Goal: Find specific page/section

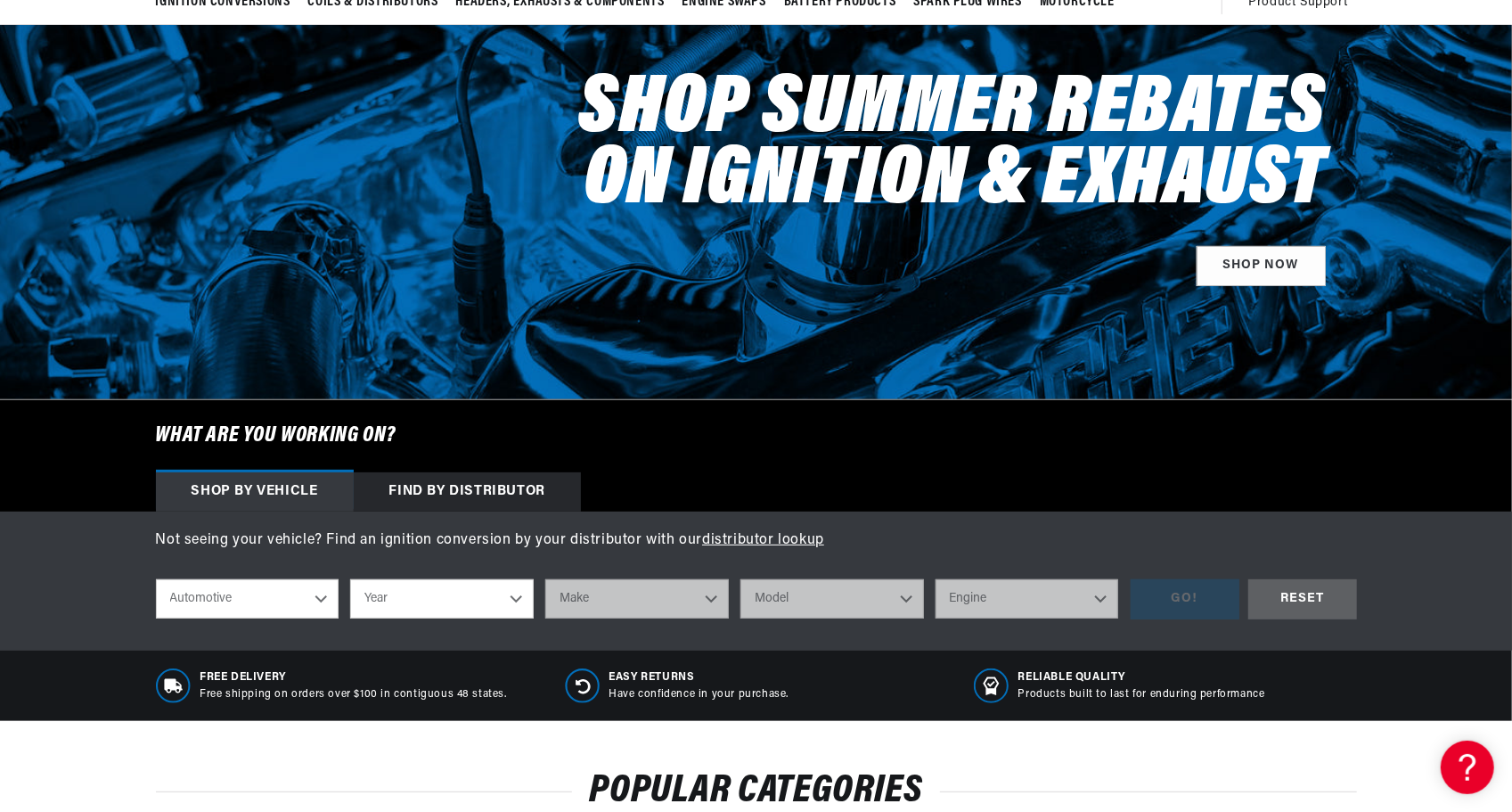
scroll to position [267, 0]
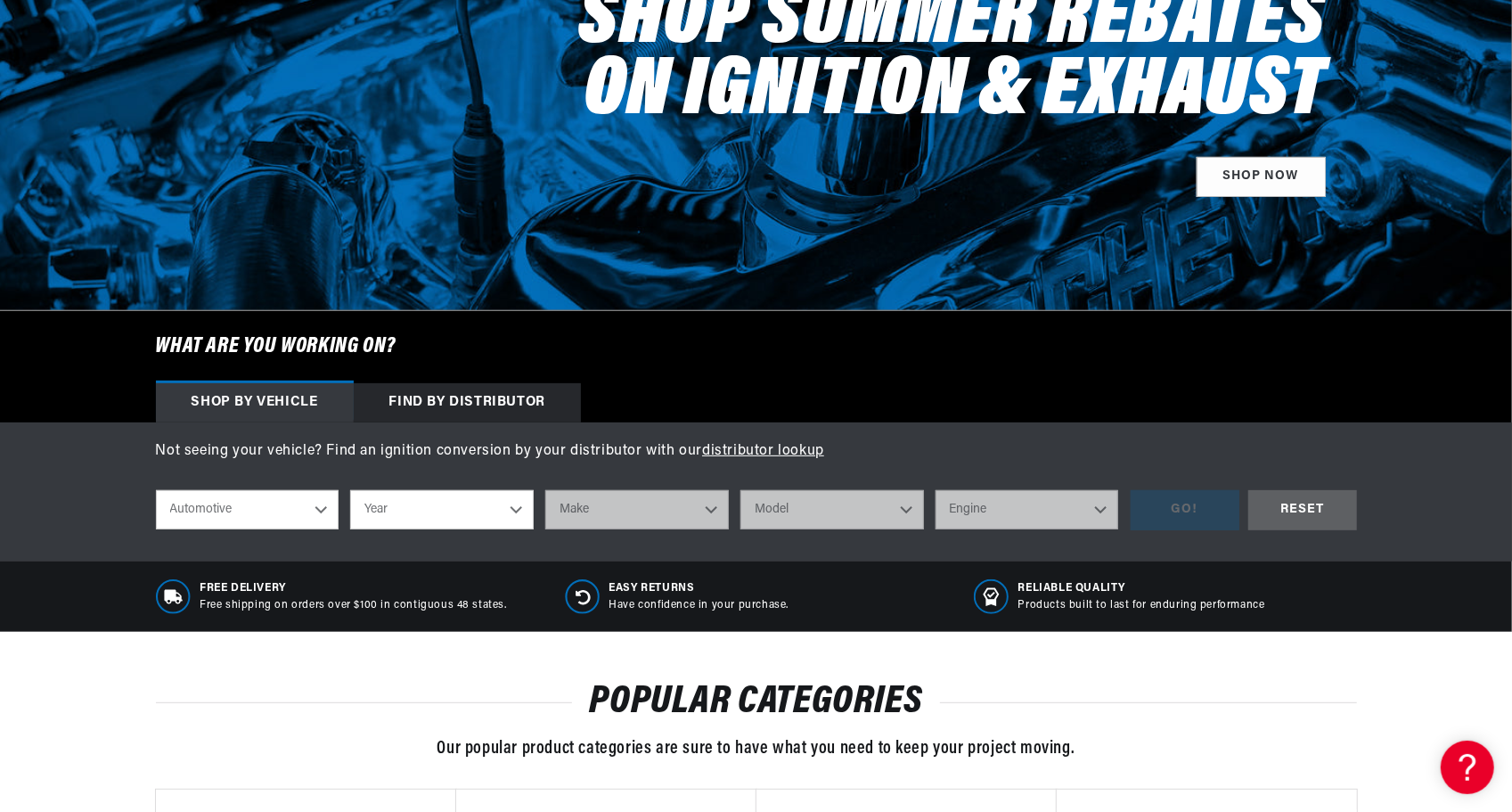
click at [409, 510] on select "Year [DATE] 2021 2020 2019 2018 2017 2016 2015 2014 2013 2012 2011 2010 2009 20…" at bounding box center [441, 510] width 183 height 39
select select "1970"
click at [350, 490] on select "Year [DATE] 2021 2020 2019 2018 2017 2016 2015 2014 2013 2012 2011 2010 2009 20…" at bounding box center [441, 510] width 183 height 39
select select "1970"
click at [636, 512] on select "Make Alfa Romeo American Motors Aston [PERSON_NAME] Audi [GEOGRAPHIC_DATA] [PER…" at bounding box center [636, 510] width 183 height 39
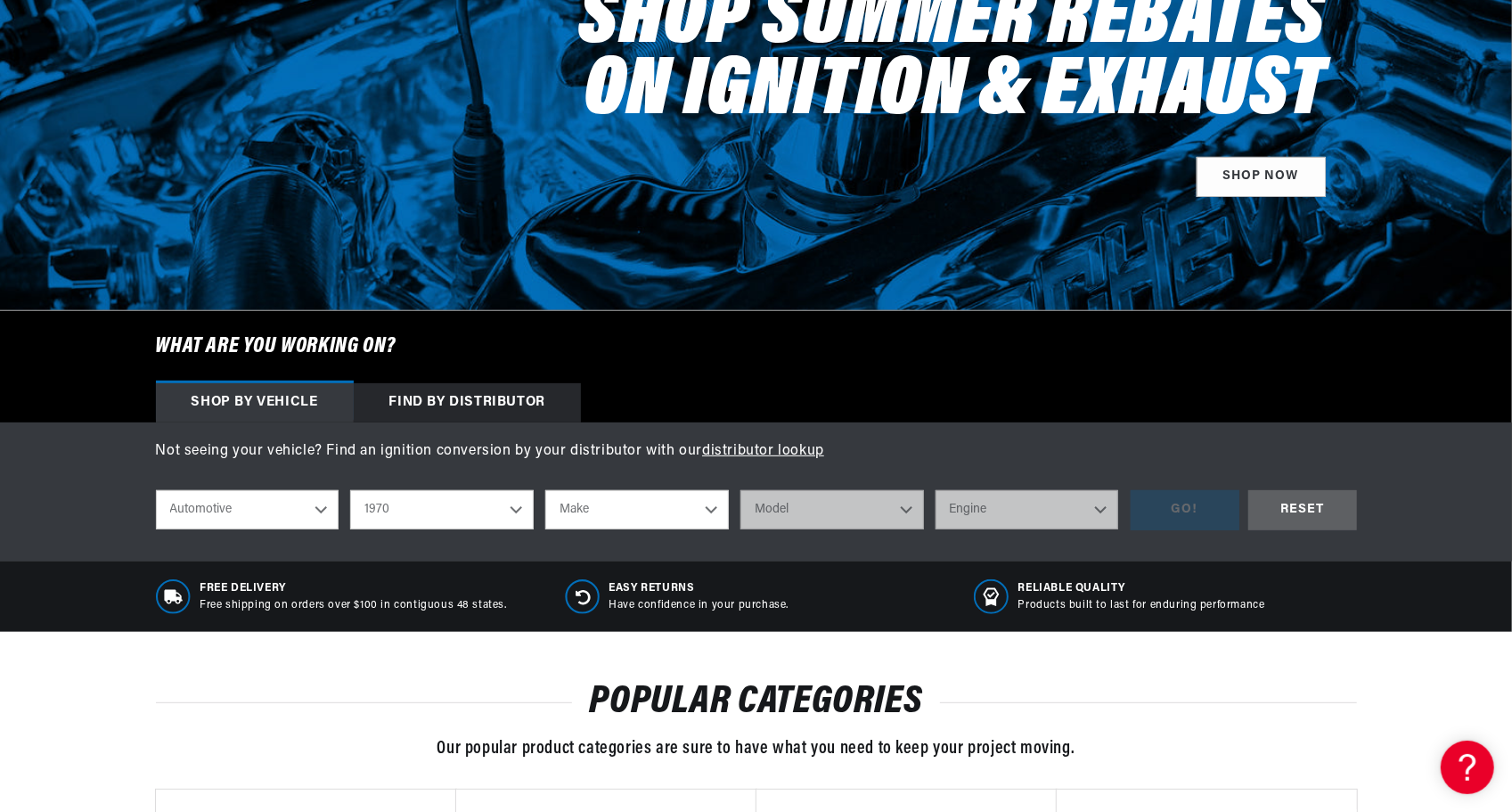
scroll to position [0, 665]
select select "Chevrolet"
click at [545, 490] on select "Make Alfa Romeo American Motors Aston [PERSON_NAME] Audi [GEOGRAPHIC_DATA] [PER…" at bounding box center [636, 510] width 183 height 39
select select "Chevrolet"
click at [816, 513] on select "Model [GEOGRAPHIC_DATA] [GEOGRAPHIC_DATA] Blazer [GEOGRAPHIC_DATA] C10 Pickup C…" at bounding box center [831, 510] width 183 height 39
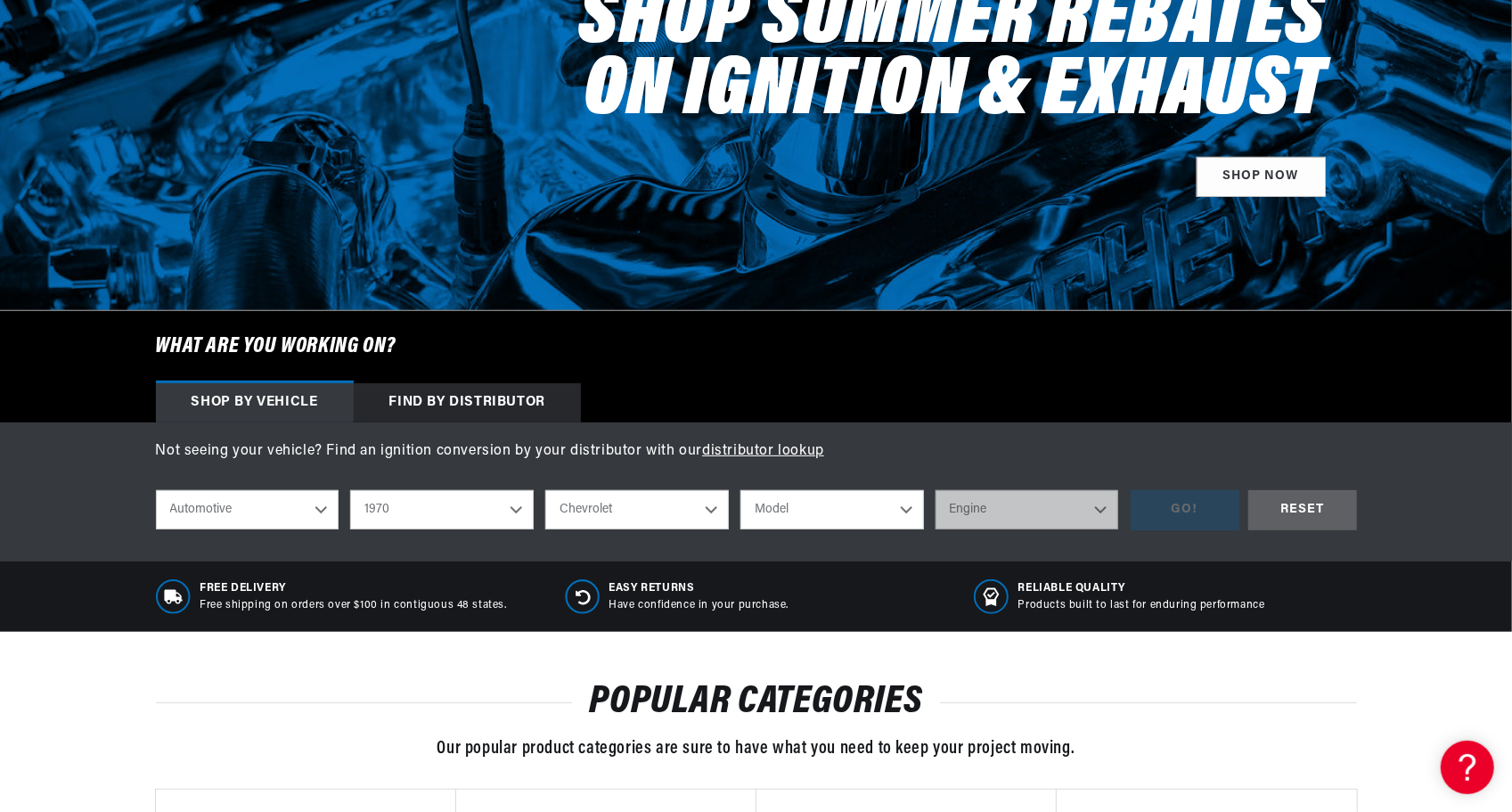
select select "[PERSON_NAME]"
click at [740, 490] on select "Model [GEOGRAPHIC_DATA] [GEOGRAPHIC_DATA] Blazer [GEOGRAPHIC_DATA] C10 Pickup C…" at bounding box center [831, 510] width 183 height 39
select select "[PERSON_NAME]"
click at [998, 511] on select "Engine 350cid / 5.7L 400cid / 6.6L 454cid / 7.4L" at bounding box center [1027, 510] width 183 height 39
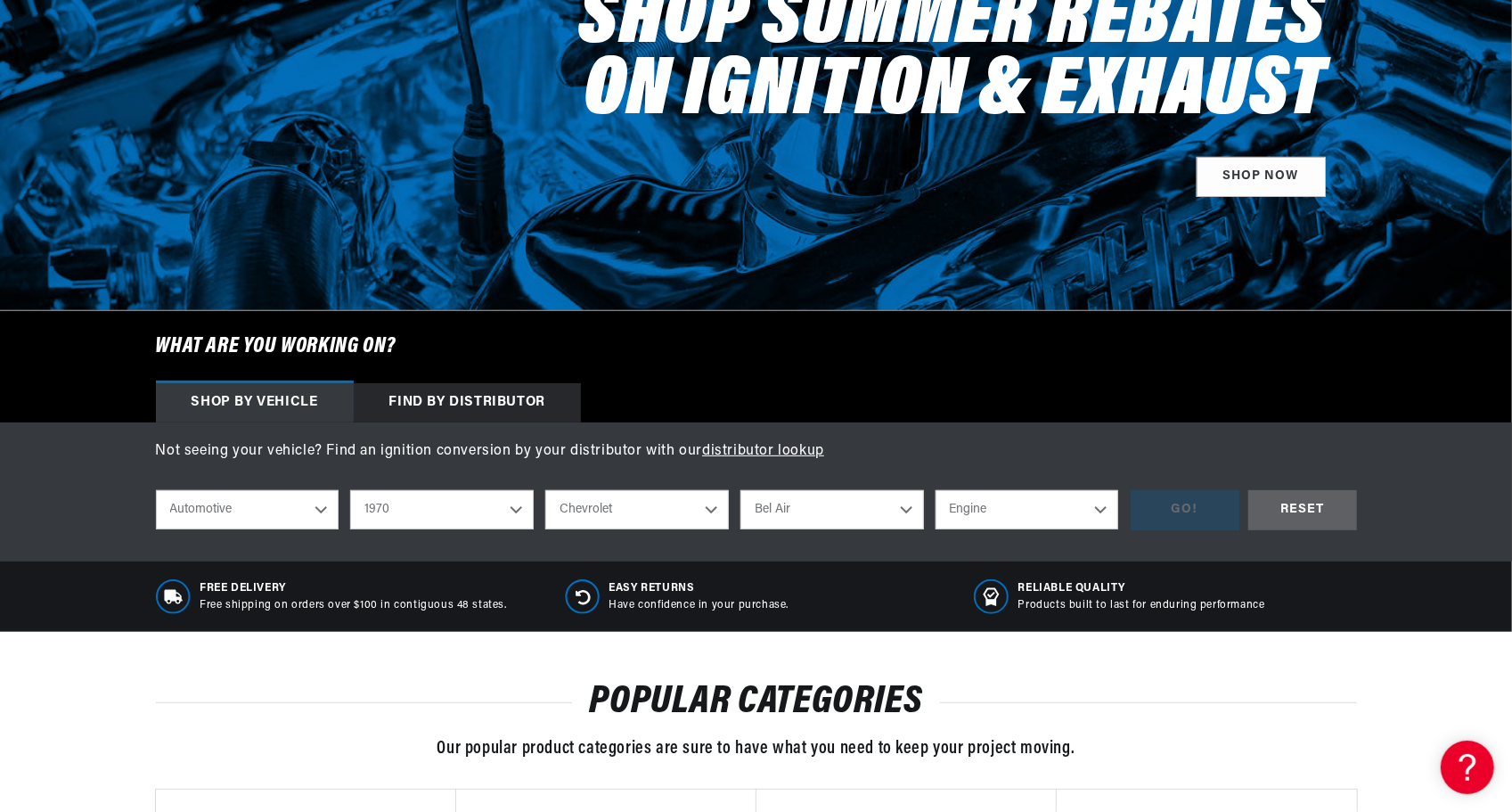
select select "350cid-5.7L"
click at [935, 490] on select "Engine 350cid / 5.7L 400cid / 6.6L 454cid / 7.4L" at bounding box center [1027, 510] width 183 height 39
select select "350cid-5.7L"
click at [1171, 506] on div "GO!" at bounding box center [1185, 510] width 109 height 40
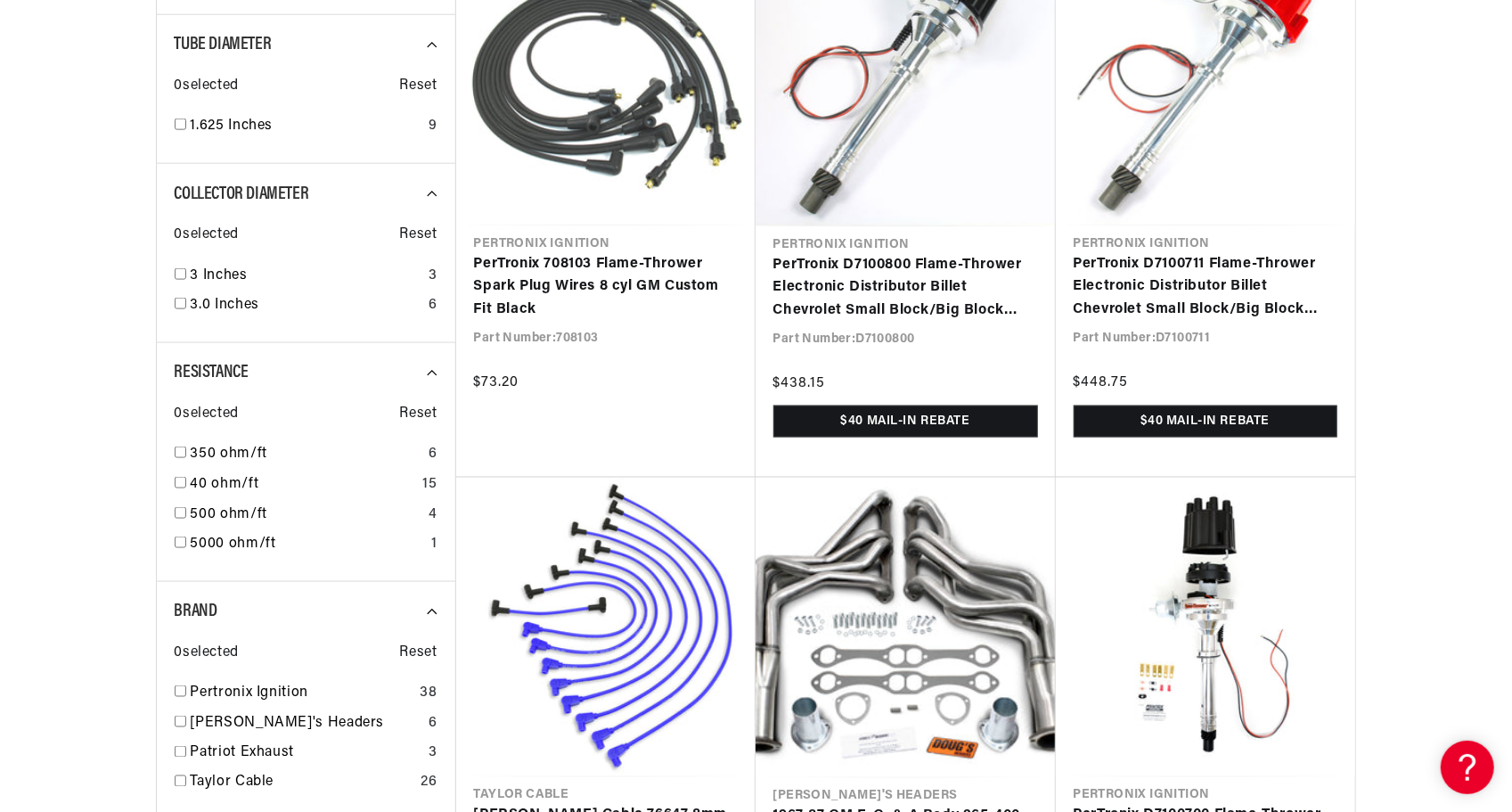
scroll to position [1693, 0]
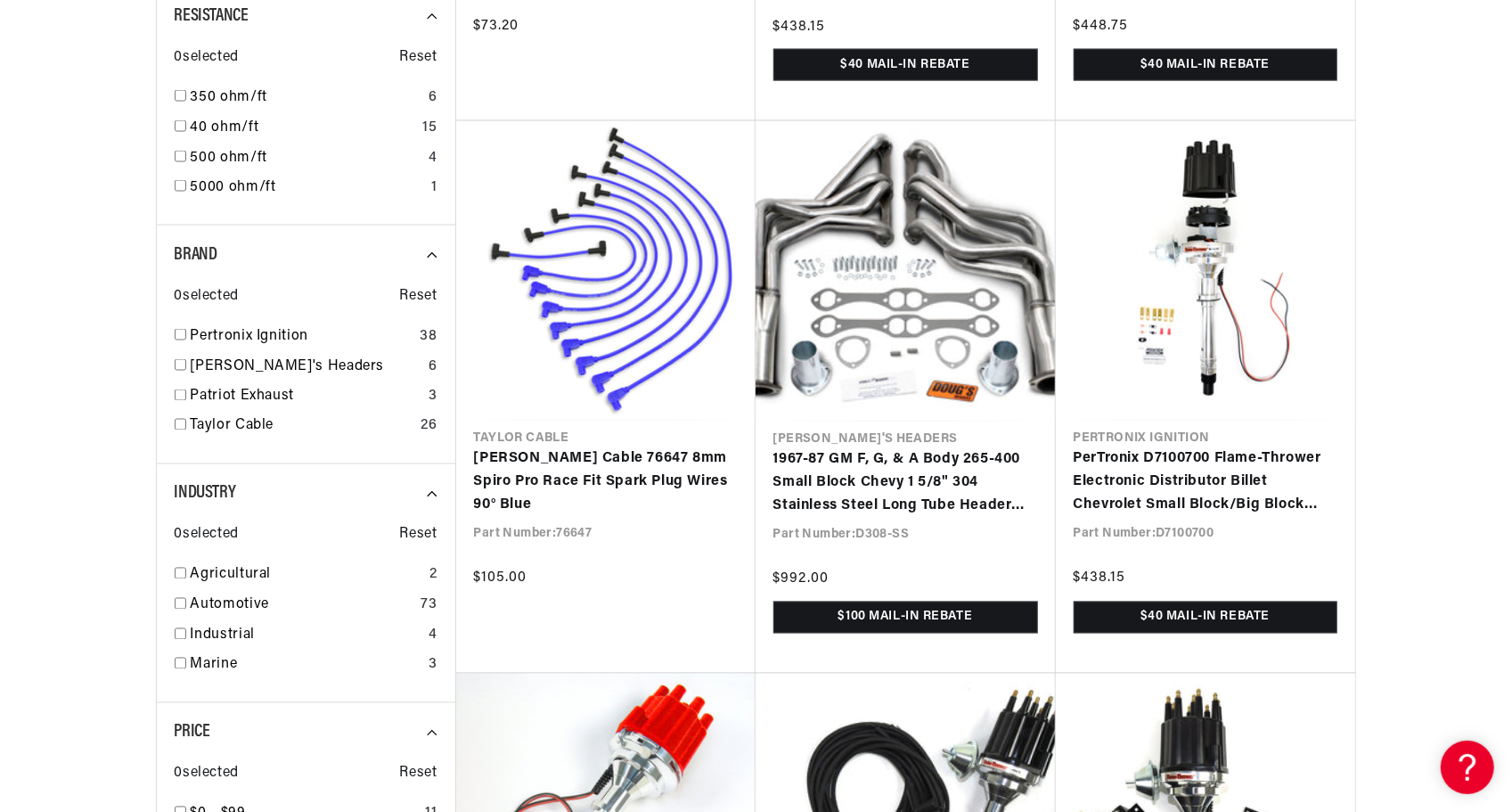
scroll to position [0, 665]
